Goal: Find specific page/section: Find specific page/section

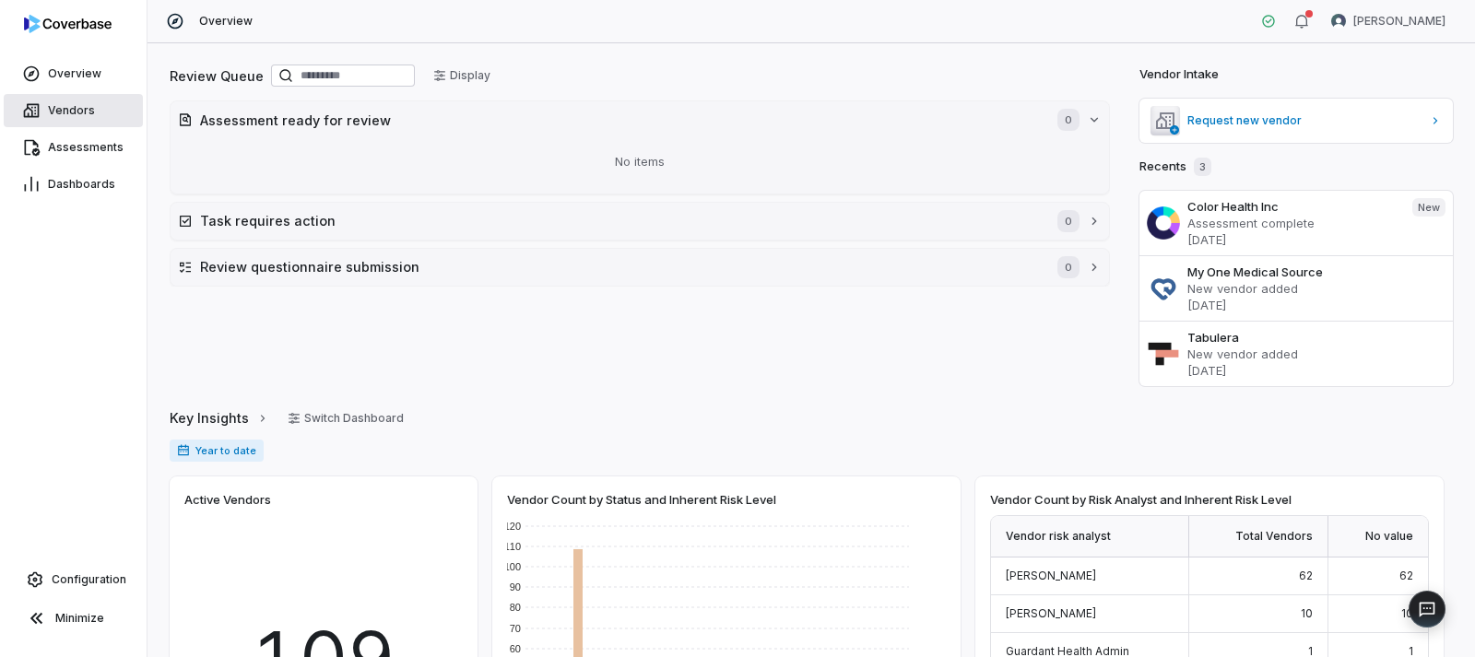
click at [70, 113] on span "Vendors" at bounding box center [71, 110] width 47 height 15
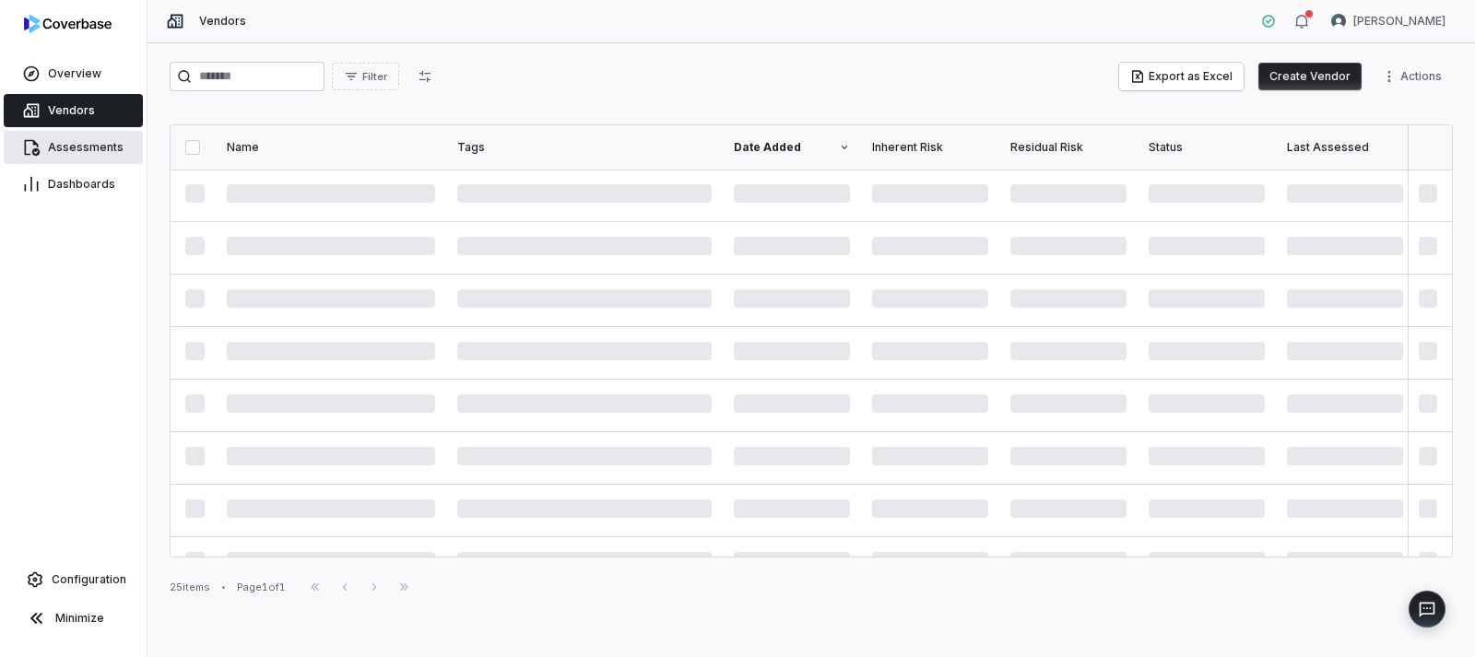
click at [82, 145] on span "Assessments" at bounding box center [86, 147] width 76 height 15
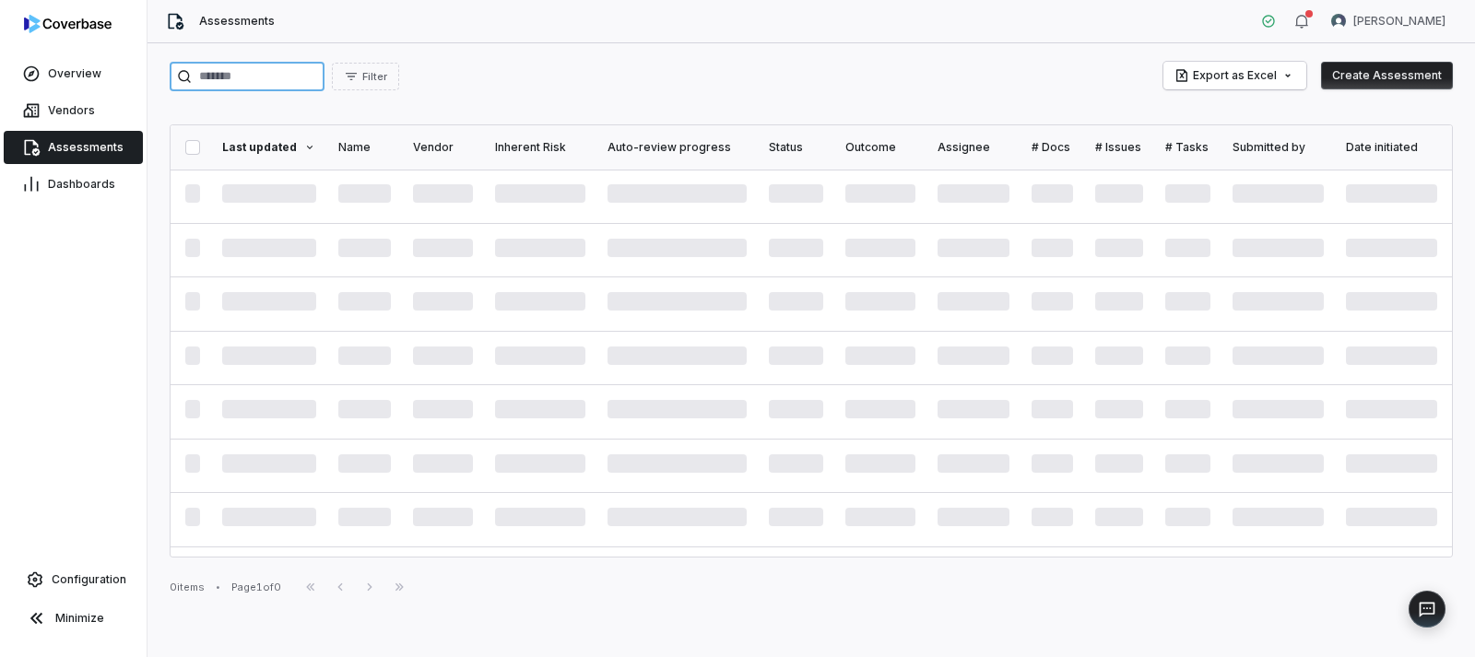
click at [263, 78] on input "search" at bounding box center [247, 77] width 155 height 30
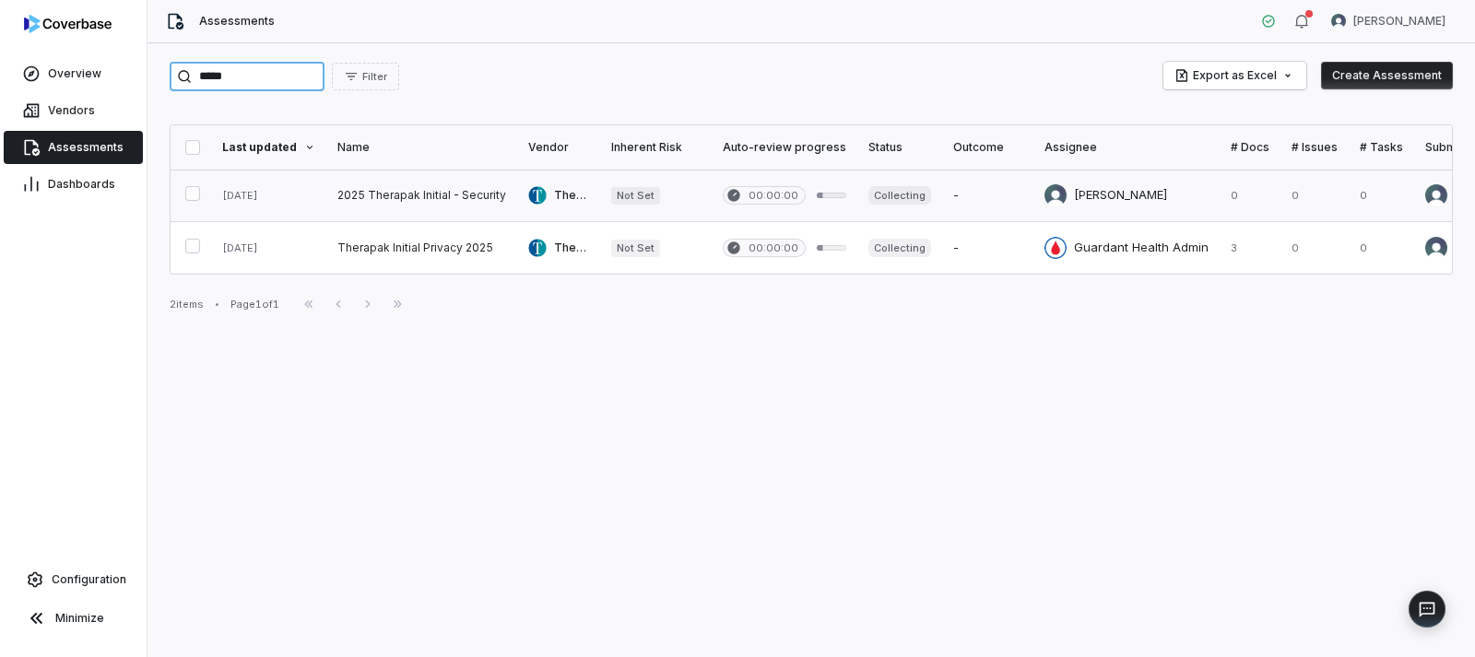
type input "*****"
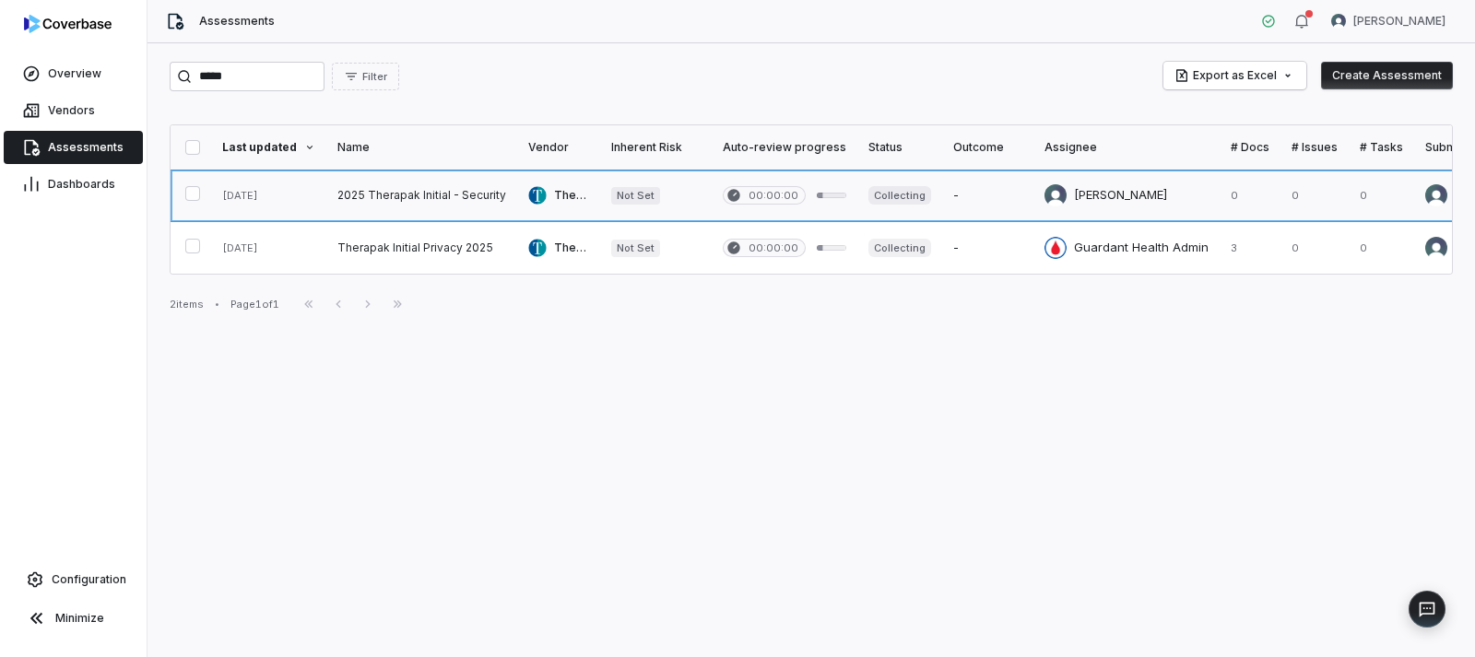
click at [350, 184] on link at bounding box center [421, 196] width 191 height 52
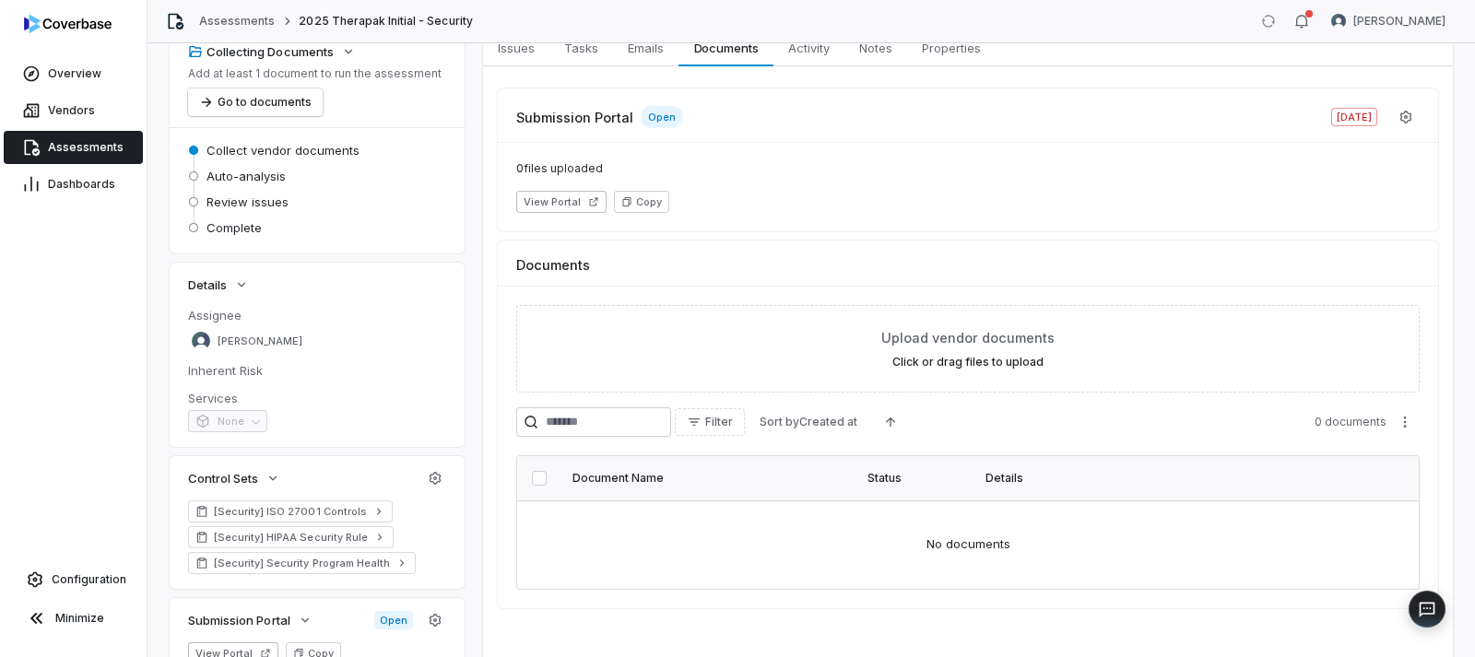
scroll to position [242, 0]
